Goal: Information Seeking & Learning: Compare options

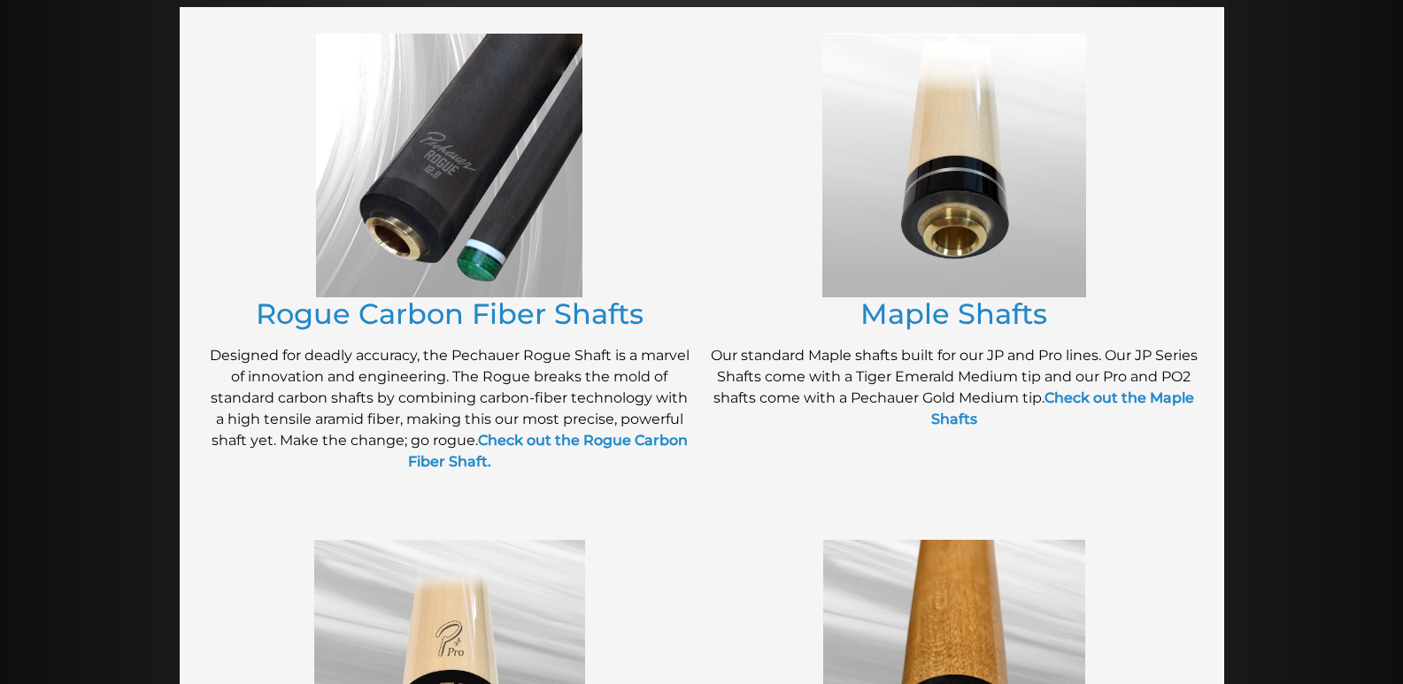
scroll to position [354, 0]
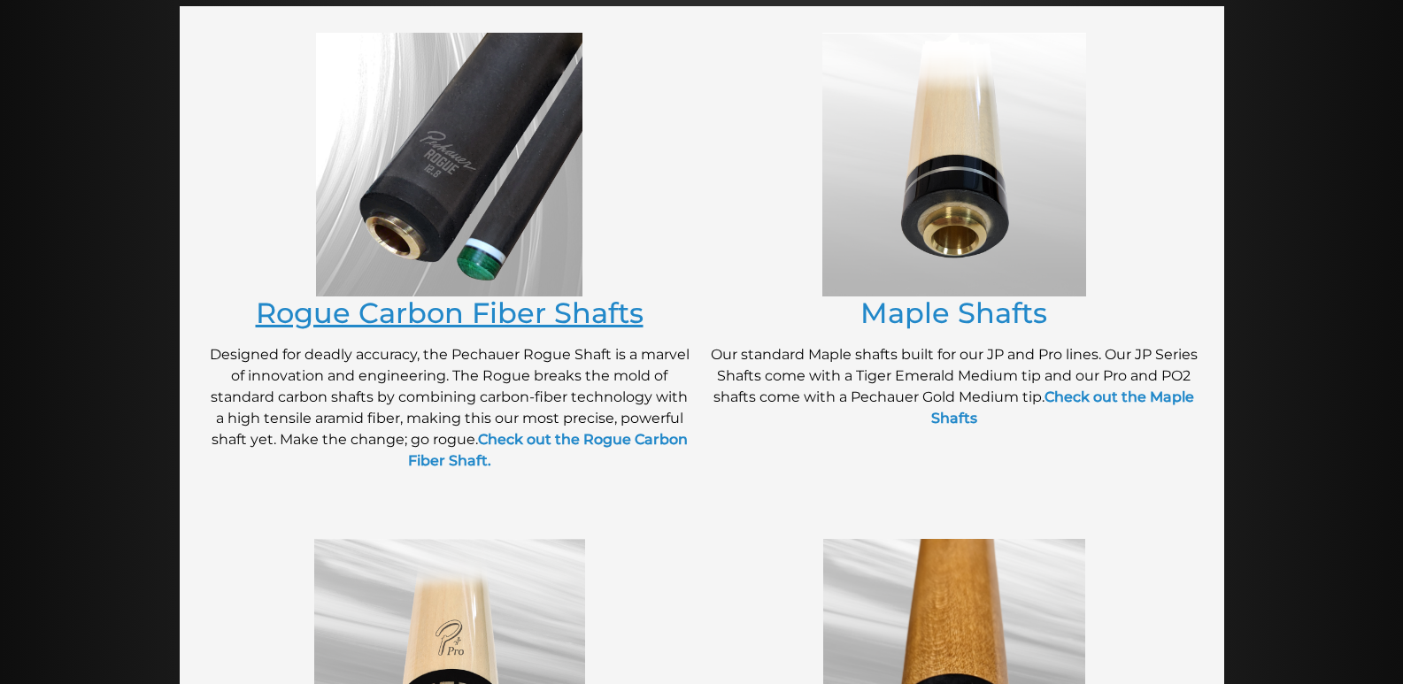
click at [458, 313] on link "Rogue Carbon Fiber Shafts" at bounding box center [450, 313] width 388 height 35
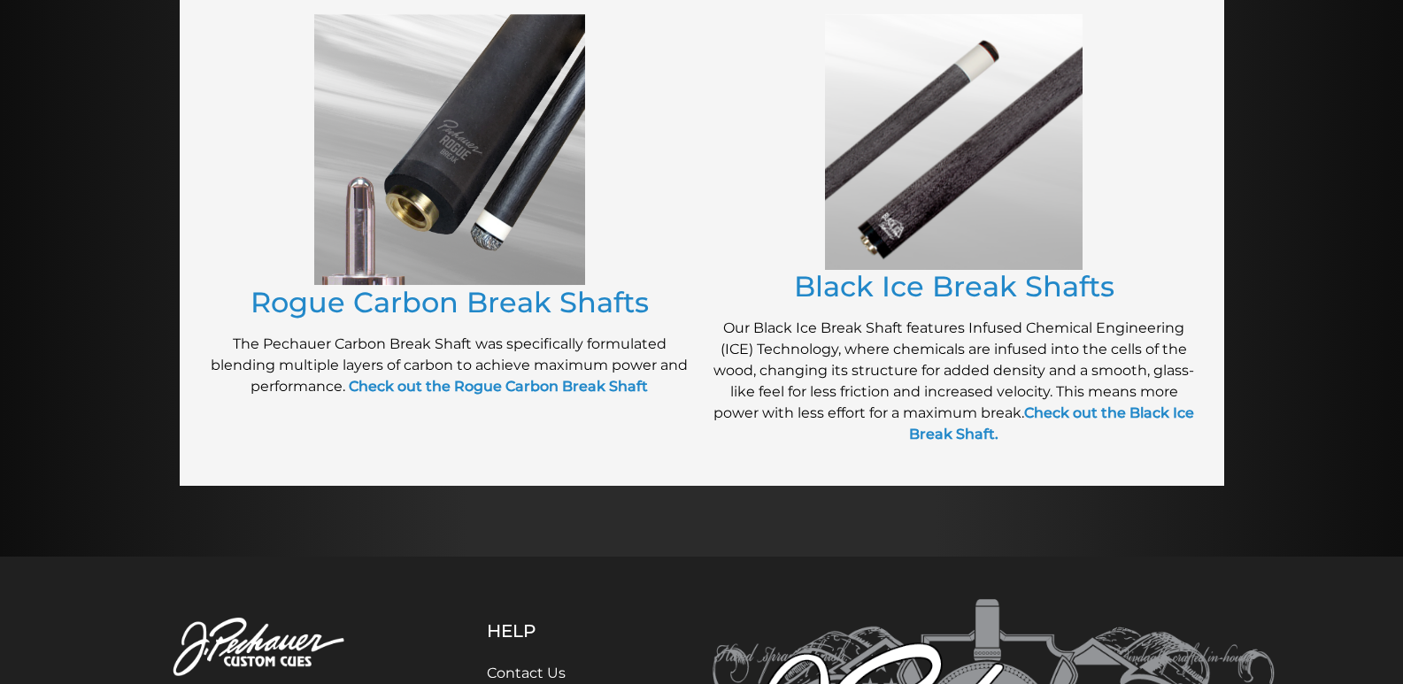
scroll to position [1397, 0]
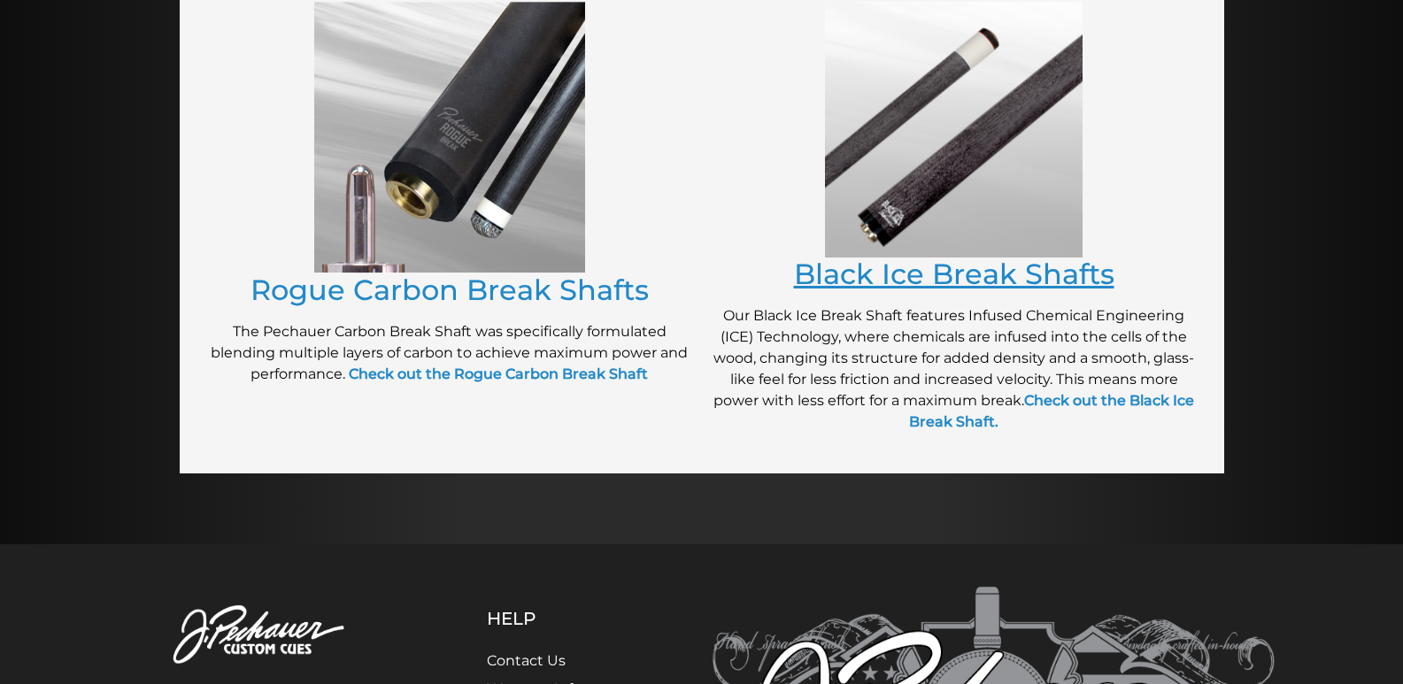
click at [883, 279] on link "Black Ice Break Shafts" at bounding box center [954, 274] width 320 height 35
click at [516, 297] on link "Rogue Carbon Break Shafts" at bounding box center [450, 290] width 398 height 35
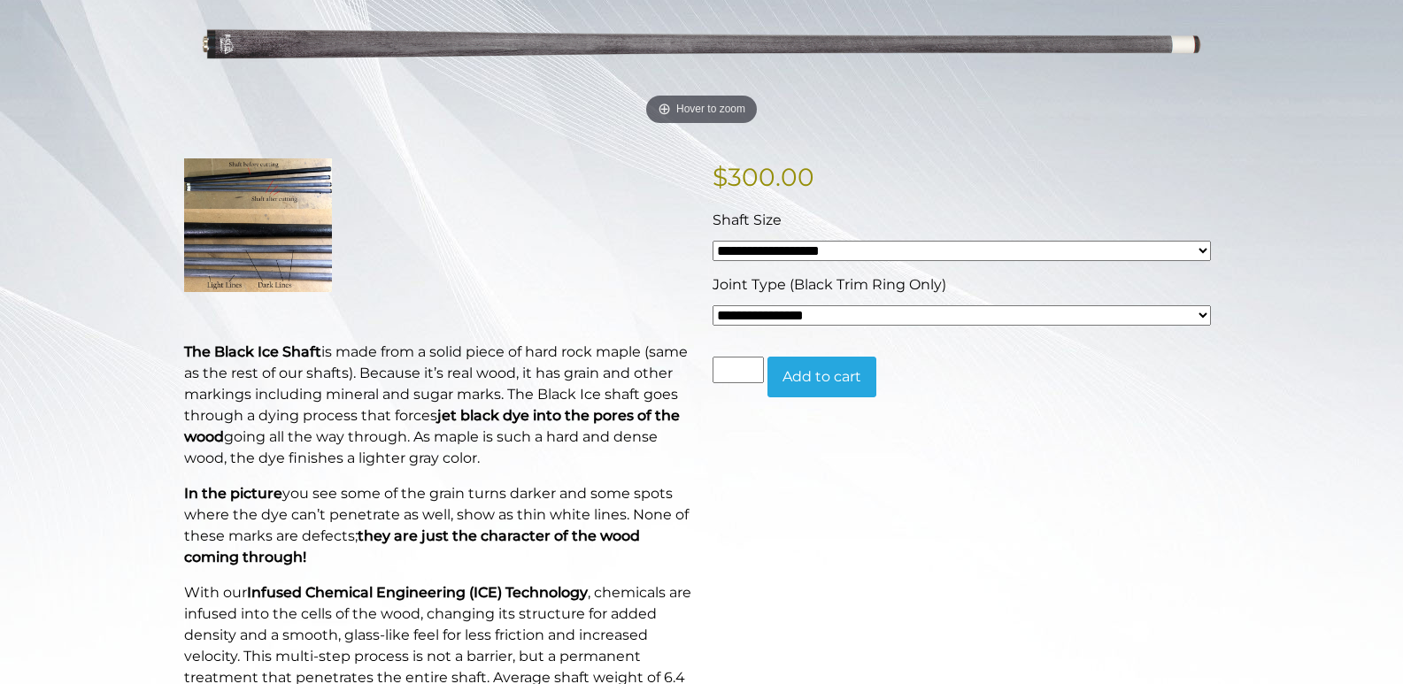
scroll to position [318, 0]
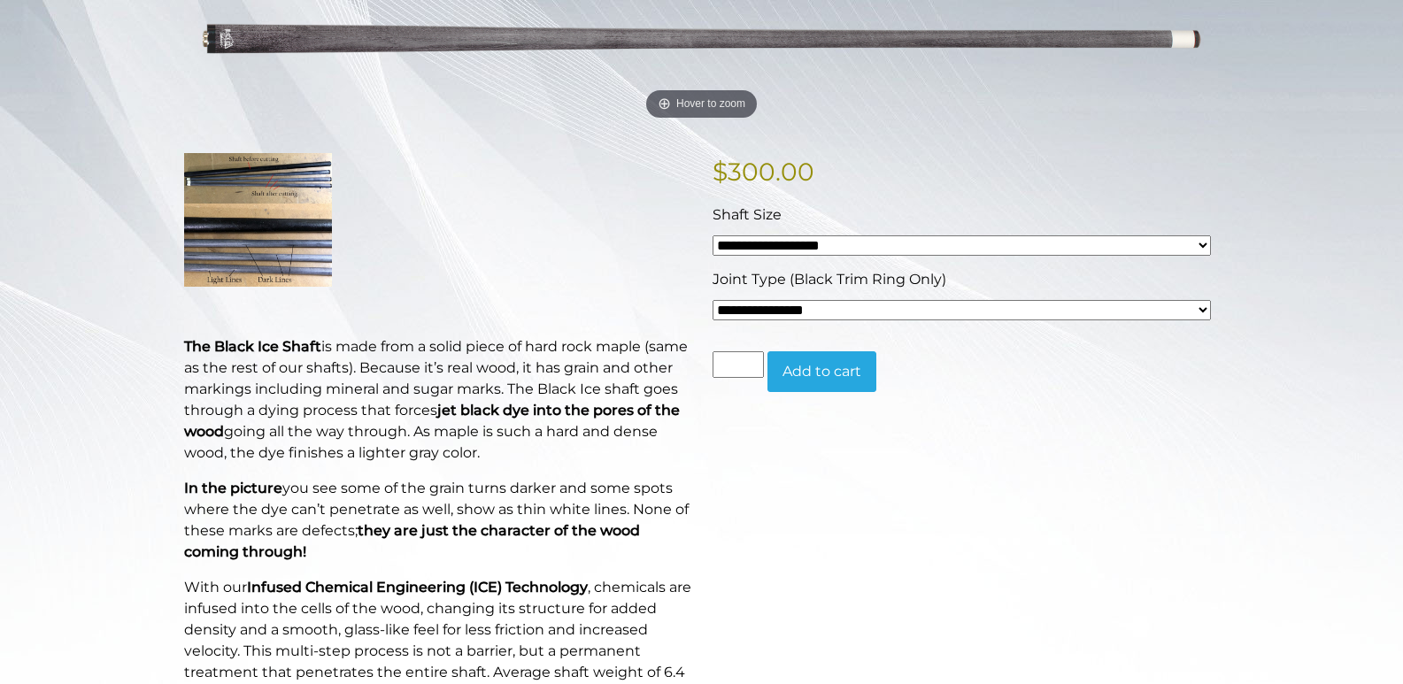
click at [254, 230] on img at bounding box center [258, 219] width 148 height 133
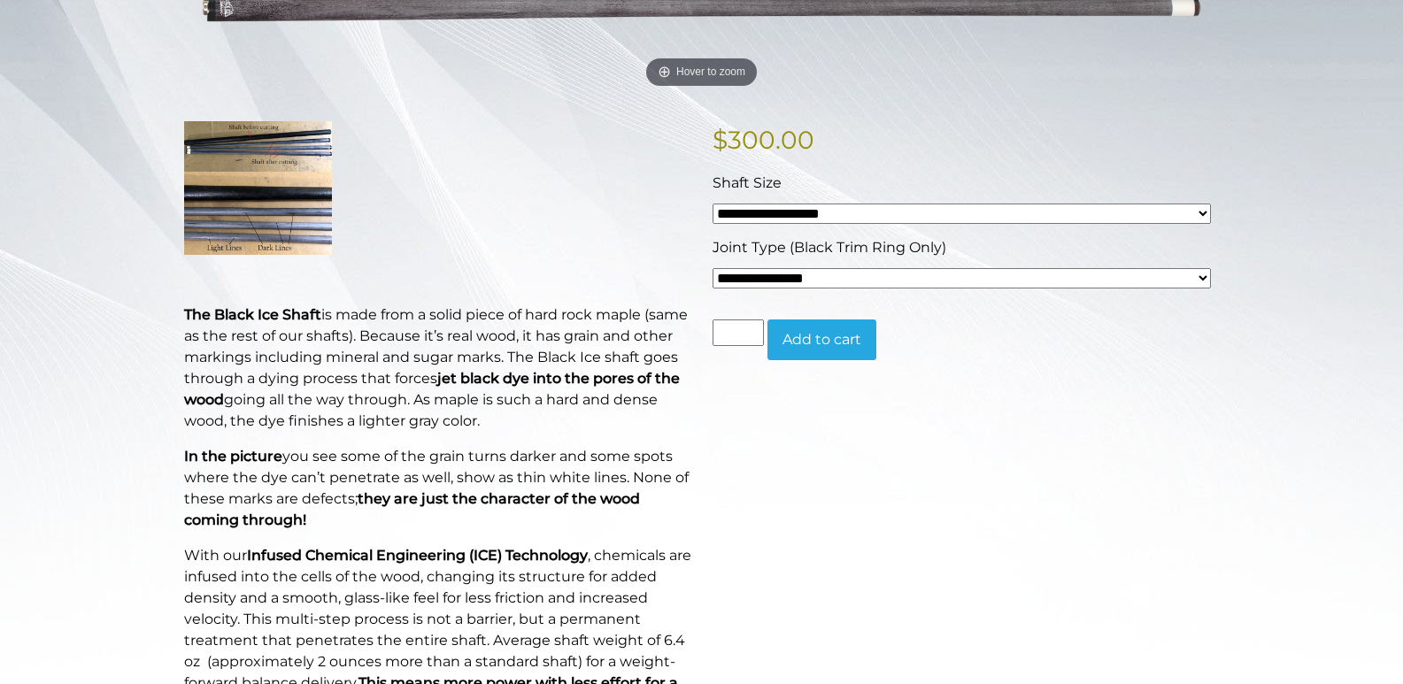
scroll to position [321, 0]
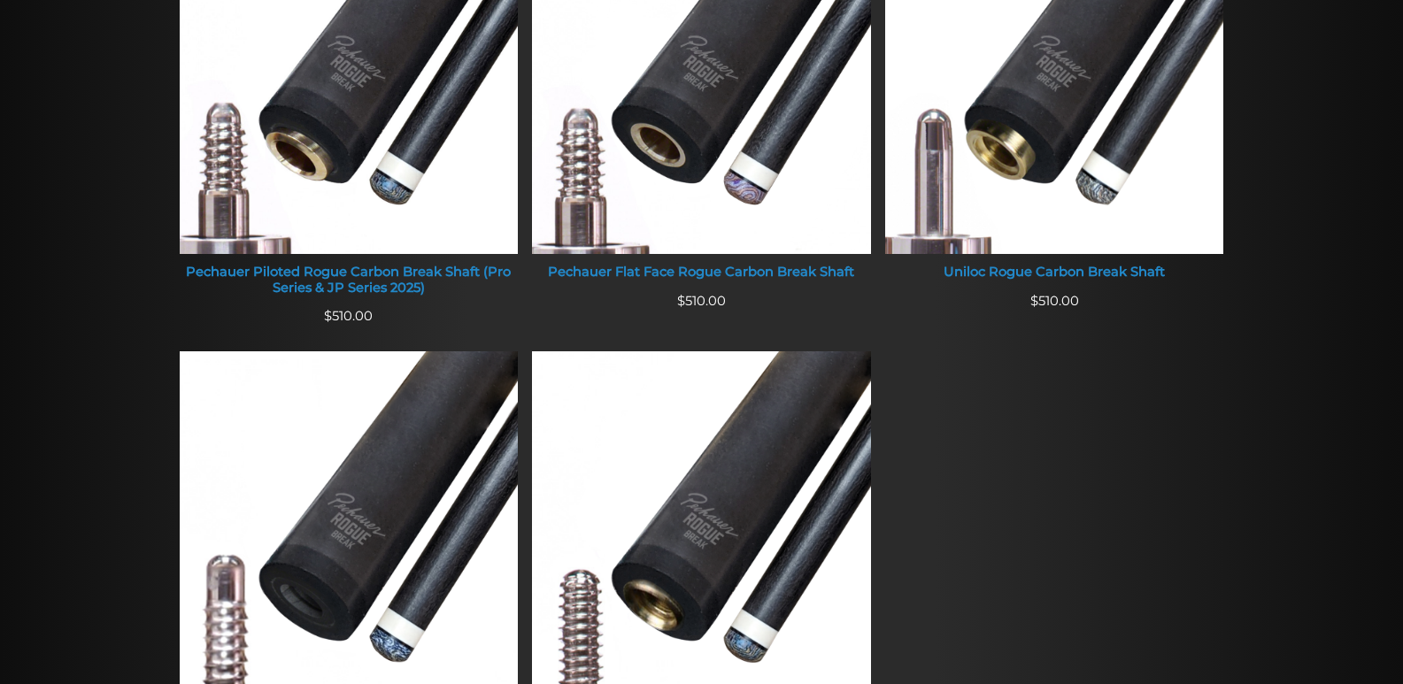
scroll to position [810, 0]
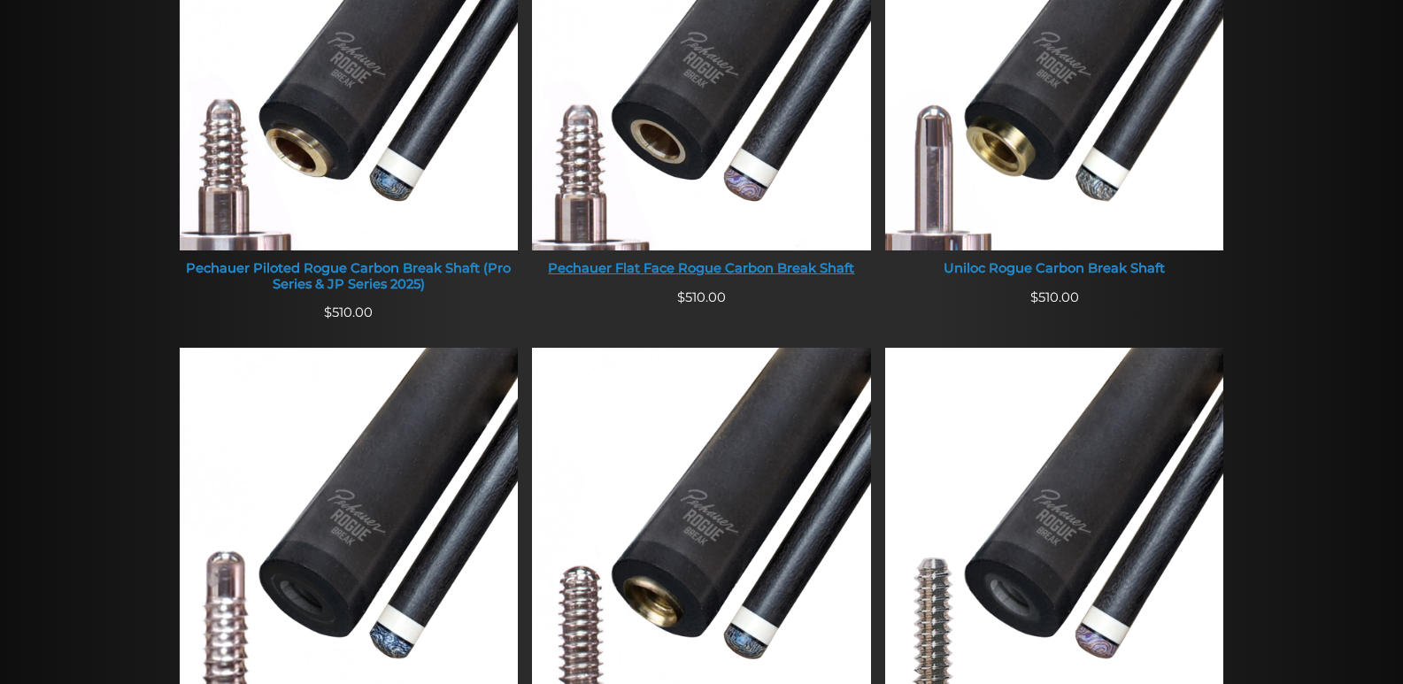
click at [690, 265] on div "Pechauer Flat Face Rogue Carbon Break Shaft" at bounding box center [701, 269] width 339 height 16
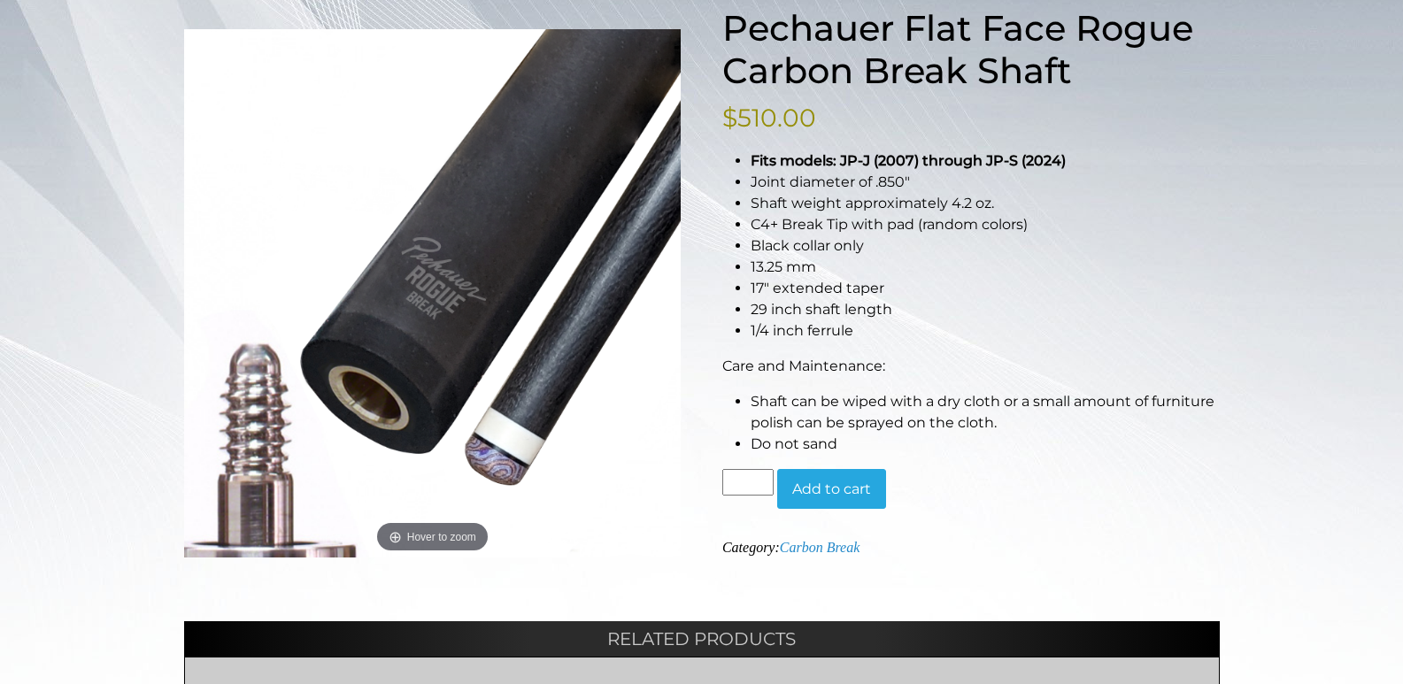
scroll to position [266, 0]
